Goal: Information Seeking & Learning: Find specific fact

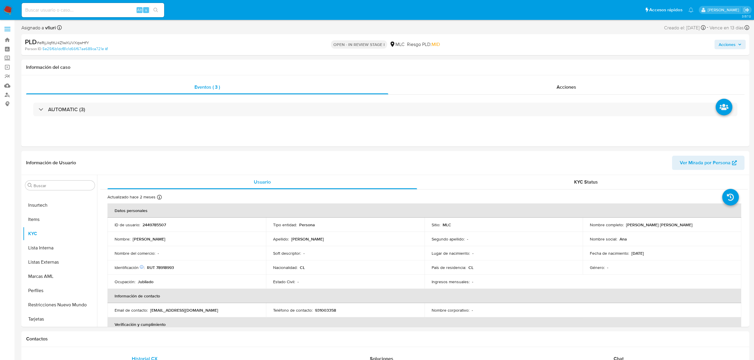
click at [81, 45] on span "# eRijJIqfitU4Z1wXUVXqwHfY" at bounding box center [63, 43] width 52 height 6
copy span "eRijJIqfitU4Z1wXUVXqwHfY"
click at [156, 218] on p "RUT 78918993" at bounding box center [160, 267] width 27 height 5
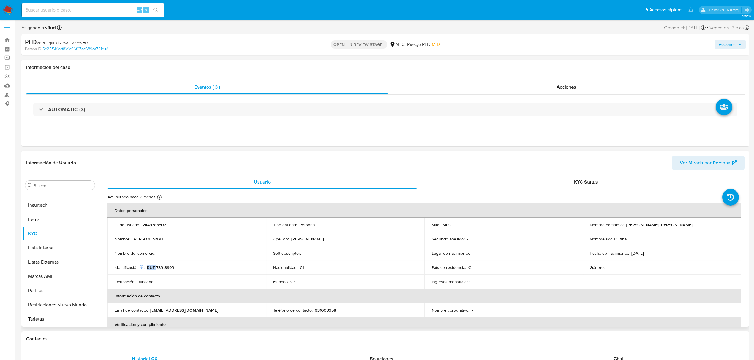
click at [160, 218] on p "RUT 78918993" at bounding box center [160, 267] width 27 height 5
drag, startPoint x: 160, startPoint y: 265, endPoint x: 168, endPoint y: 271, distance: 10.2
click at [168, 218] on td "Identificación Nº de serie: 535385277 : RUT 78918993" at bounding box center [186, 268] width 159 height 14
click at [165, 218] on p "RUT 78918993" at bounding box center [160, 267] width 27 height 5
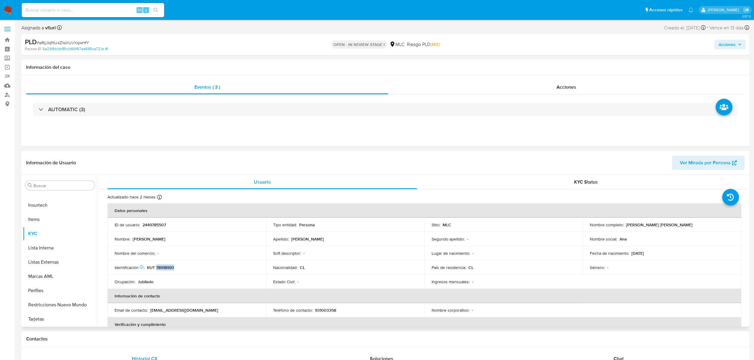
click at [165, 218] on p "RUT 78918993" at bounding box center [160, 267] width 27 height 5
copy p "78918993"
click at [46, 218] on button "Cruces y Relaciones" at bounding box center [57, 242] width 69 height 14
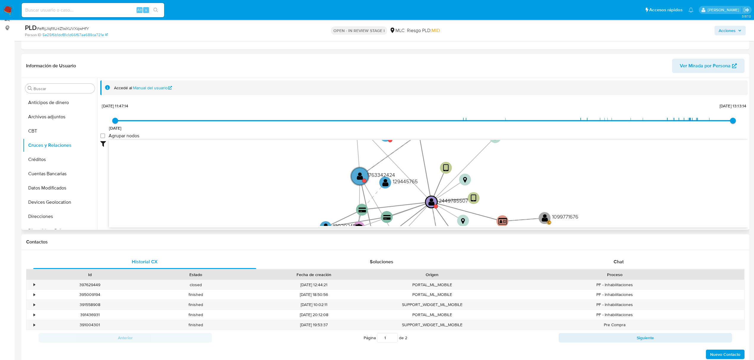
scroll to position [79, 0]
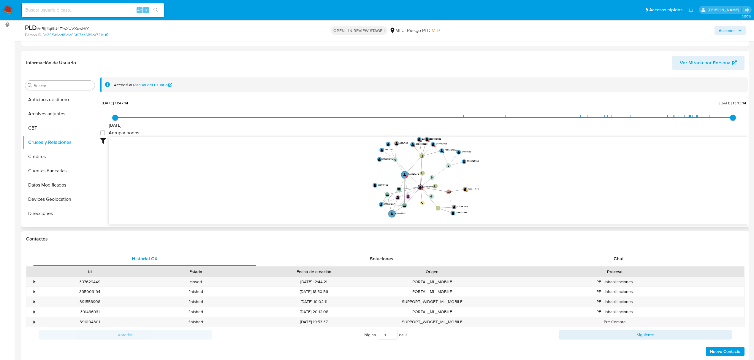
drag, startPoint x: 541, startPoint y: 210, endPoint x: 543, endPoint y: 212, distance: 3.2
click at [500, 212] on icon "device-682f5b68064281e63447a126  device-682e193e535b43f208eef0ff  user-244978…" at bounding box center [428, 180] width 639 height 86
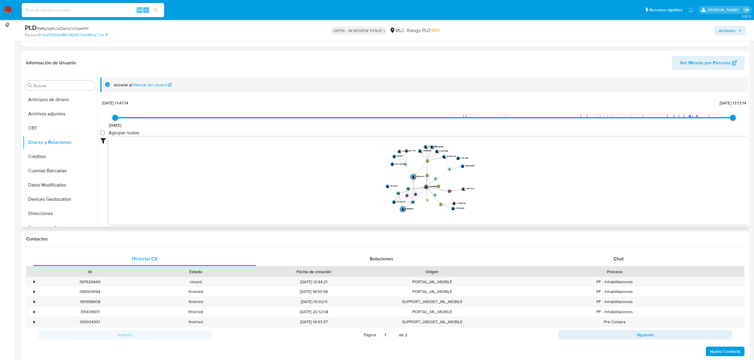
drag, startPoint x: 537, startPoint y: 197, endPoint x: 520, endPoint y: 193, distance: 16.7
click at [500, 193] on icon "device-682f5b68064281e63447a126  device-682e193e535b43f208eef0ff  user-244978…" at bounding box center [428, 180] width 639 height 86
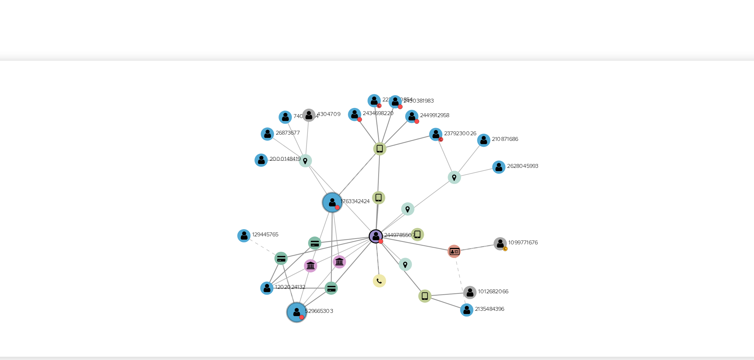
drag, startPoint x: 481, startPoint y: 165, endPoint x: 461, endPoint y: 167, distance: 19.7
click at [461, 167] on icon "device-682f5b68064281e63447a126  device-682e193e535b43f208eef0ff  user-244978…" at bounding box center [428, 180] width 639 height 86
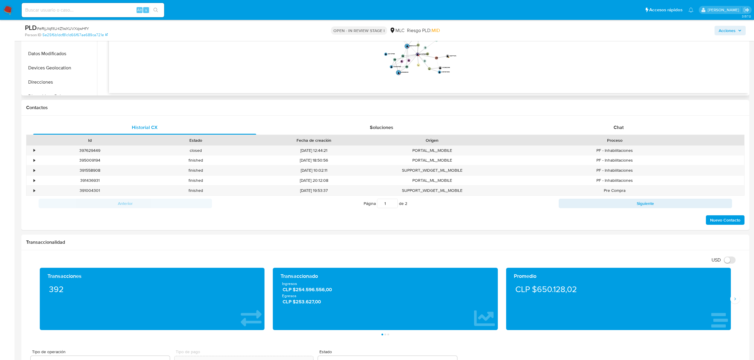
scroll to position [277, 0]
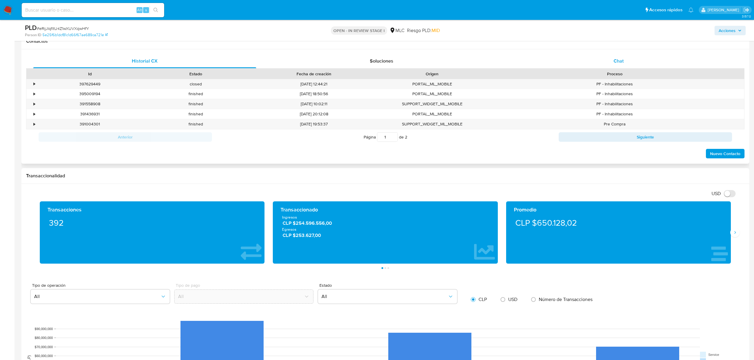
click at [500, 65] on div "Chat" at bounding box center [618, 61] width 223 height 14
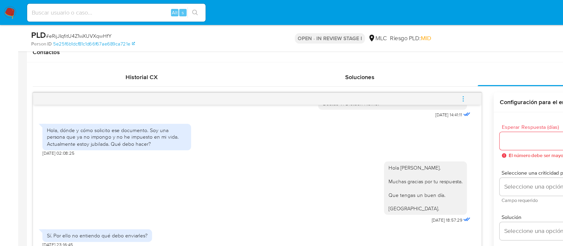
scroll to position [224, 0]
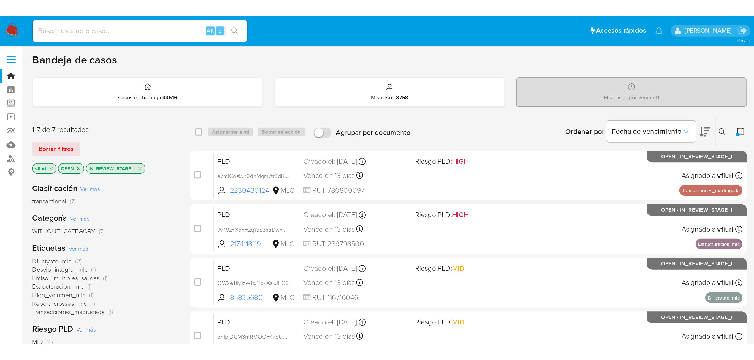
scroll to position [1, 0]
